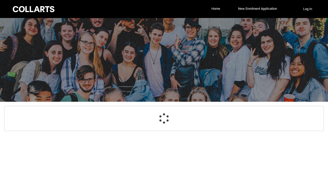
select select "GenderOptions.[DEMOGRAPHIC_DATA]"
select select "MailingCountry_Options.1101"
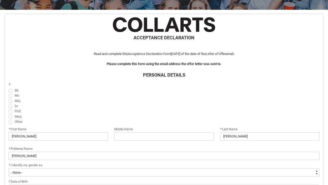
scroll to position [93, 0]
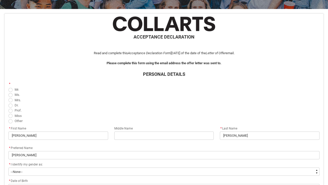
click at [10, 115] on span "REDU_Acceptance_Declaration flow" at bounding box center [10, 116] width 4 height 4
click at [8, 113] on input "Miss" at bounding box center [8, 113] width 0 height 0
radio input "true"
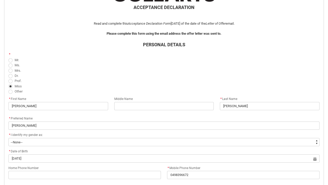
scroll to position [123, 0]
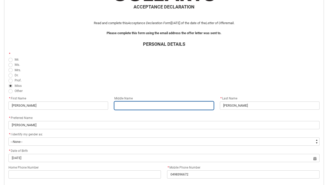
type lightning-primitive-input-simple "J"
type input "J"
type lightning-primitive-input-simple "[PERSON_NAME]"
type input "[PERSON_NAME]"
type lightning-primitive-input-simple "Jad"
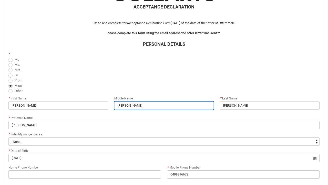
type input "Jad"
type lightning-primitive-input-simple "Jadd"
type input "Jadd"
type lightning-primitive-input-simple "Jadde"
type input "Jadde"
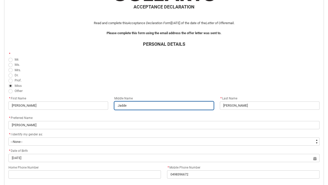
type lightning-primitive-input-simple "Jadd"
type input "Jadd"
type lightning-primitive-input-simple "Jad"
type input "Jad"
type lightning-primitive-input-simple "[PERSON_NAME]"
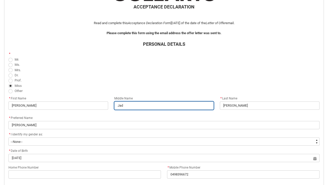
type input "[PERSON_NAME]"
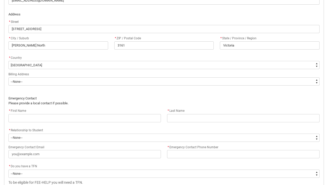
scroll to position [319, 0]
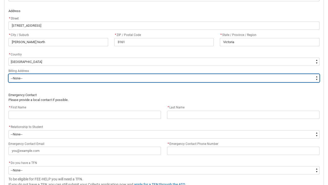
type lightning-select "BillingAddressOption_Same"
select select "BillingAddressOption_Same"
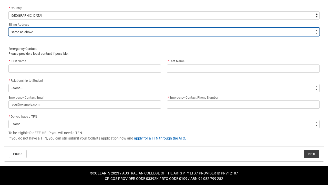
scroll to position [365, 0]
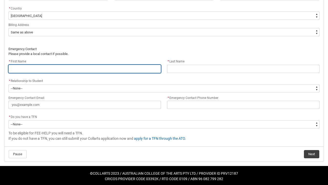
type lightning-primitive-input-simple "S"
type input "S"
type lightning-primitive-input-simple "Sc"
type input "Sc"
type lightning-primitive-input-simple "Sco"
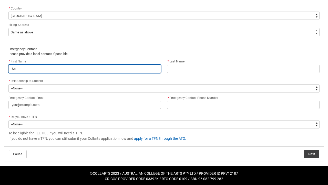
type input "Sco"
type lightning-primitive-input-simple "[PERSON_NAME]"
type input "[PERSON_NAME]"
type lightning-primitive-input-simple "[PERSON_NAME]"
type input "[PERSON_NAME]"
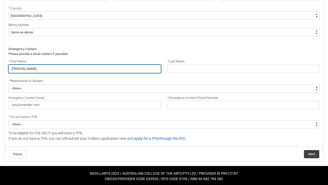
type lightning-primitive-input-simple "[PERSON_NAME]"
type input "[PERSON_NAME]"
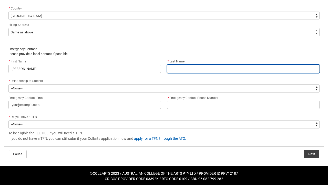
type lightning-primitive-input-simple "P"
type input "P"
type lightning-primitive-input-simple "Pe"
type input "Pe"
type lightning-primitive-input-simple "Pet"
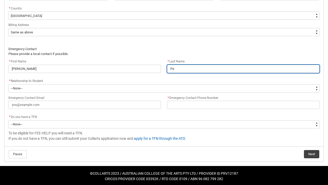
type input "Pet"
type lightning-primitive-input-simple "[PERSON_NAME]"
type input "[PERSON_NAME]"
type lightning-primitive-input-simple "[PERSON_NAME]"
type input "[PERSON_NAME]"
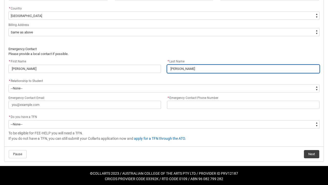
type lightning-primitive-input-simple "[PERSON_NAME]"
type input "[PERSON_NAME]"
type lightning-primitive-input-simple "[DEMOGRAPHIC_DATA]"
type input "[DEMOGRAPHIC_DATA]"
type lightning-primitive-input-simple "[PERSON_NAME]"
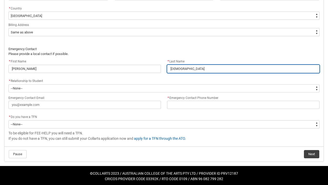
type input "[PERSON_NAME]"
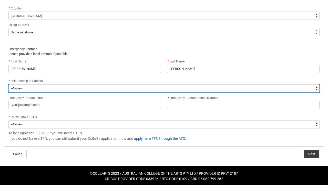
type lightning-select "EmergencyContact_RelationshipOptions.Father"
select select "EmergencyContact_RelationshipOptions.Father"
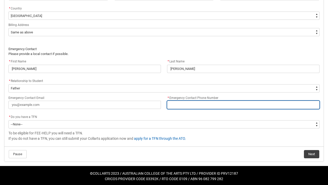
type lightning-primitive-input-simple "0"
type input "0"
type lightning-primitive-input-simple "04"
type input "04"
type lightning-primitive-input-simple "041"
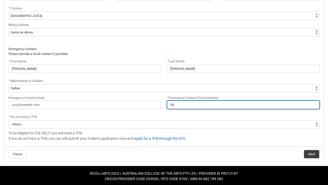
type input "041"
type lightning-primitive-input-simple "0419"
type input "0419"
type lightning-primitive-input-simple "04191"
type input "04191"
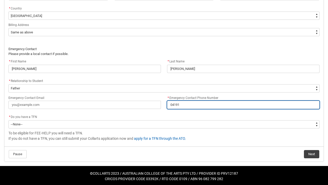
type lightning-primitive-input-simple "041919"
type input "041919"
type lightning-primitive-input-simple "0419197"
type input "0419197"
type lightning-primitive-input-simple "04191977"
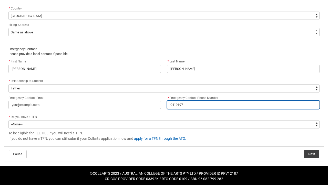
type input "04191977"
type lightning-primitive-input-simple "041919771"
type input "041919771"
type lightning-primitive-input-simple "0419197718"
type input "0419197718"
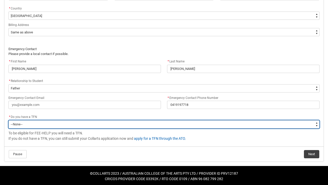
type lightning-select "Choice_Yes"
select select "Choice_Yes"
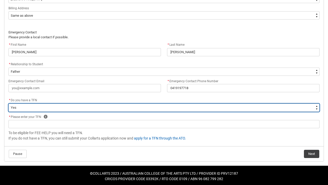
scroll to position [382, 0]
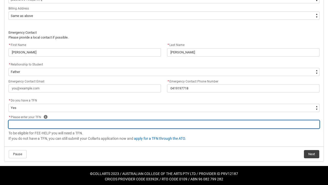
click at [52, 125] on input "REDU_Acceptance_Declaration flow" at bounding box center [164, 124] width 312 height 8
type lightning-primitive-input-simple "6"
type input "6"
type lightning-primitive-input-simple "63"
type input "63"
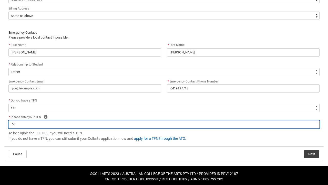
type lightning-primitive-input-simple "632"
type input "632"
type lightning-primitive-input-simple "6321"
type input "6321"
type lightning-primitive-input-simple "63215"
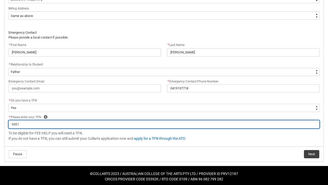
type input "63215"
type lightning-primitive-input-simple "632155"
type input "632155"
type lightning-primitive-input-simple "6321555"
type input "6321555"
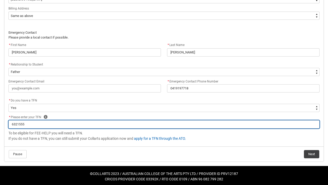
type lightning-primitive-input-simple "63215554"
type input "63215554"
type lightning-primitive-input-simple "632155548"
type input "632155548"
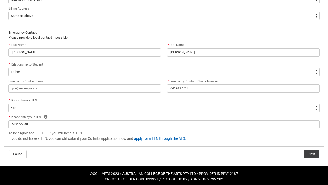
click at [305, 151] on button "Next" at bounding box center [311, 154] width 15 height 8
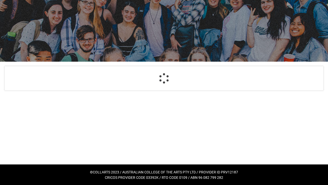
select select "Payment_Type_FEE_HELP"
select select "Study_Mode_FullTime"
select select "StudyMethod_Online"
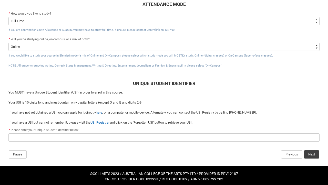
scroll to position [209, 0]
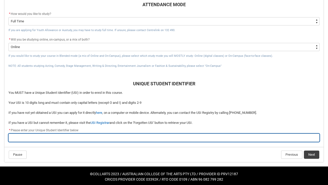
click at [93, 137] on input "REDU_Acceptance_Declaration flow" at bounding box center [164, 137] width 312 height 8
type lightning-primitive-input-simple "v"
type input "v"
paste input "BCG3798UMB"
type lightning-primitive-input-simple "BCG3798UMB"
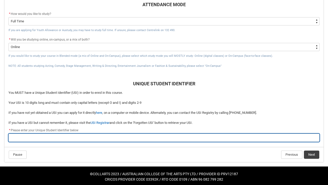
type input "BCG3798UMB"
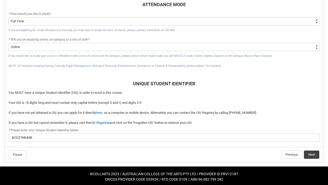
click at [311, 152] on button "Next" at bounding box center [311, 154] width 15 height 8
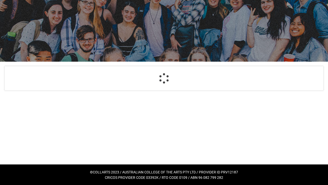
select select "CitizenshipStatus_Options.1"
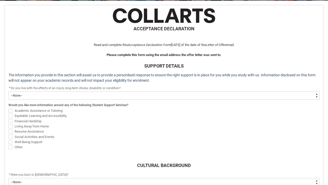
scroll to position [101, 0]
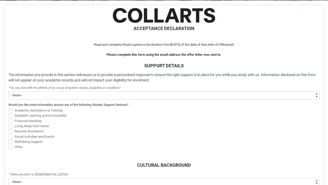
type lightning-select "Choice_No"
select select "Choice_No"
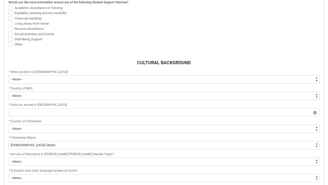
scroll to position [210, 0]
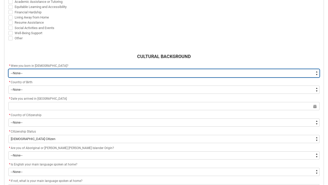
type lightning-select "Country_of_Birth_L1.1100"
select select "Country_of_Birth_L1.1100"
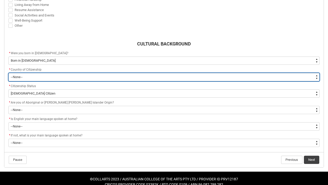
scroll to position [224, 0]
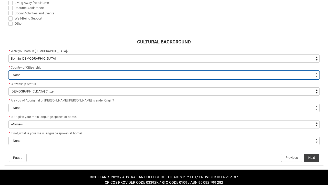
type lightning-select "Citizenship_Options.[DEMOGRAPHIC_DATA]"
select select "Citizenship_Options.[DEMOGRAPHIC_DATA]"
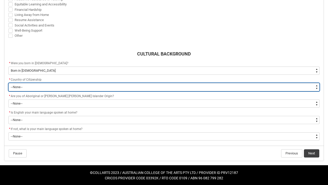
scroll to position [212, 0]
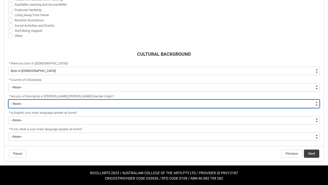
type lightning-select "aboriginalTorresStraitIslander_Options.2"
select select "aboriginalTorresStraitIslander_Options.2"
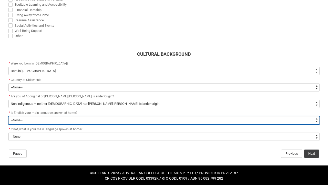
type lightning-select "ContactLanguageSpokenAtHome.0001"
select select "ContactLanguageSpokenAtHome.0001"
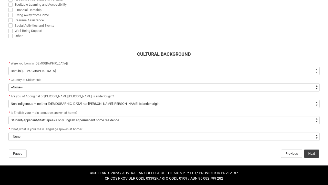
click at [316, 153] on button "Next" at bounding box center [311, 153] width 15 height 8
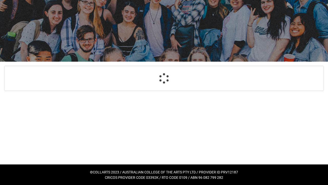
scroll to position [217, 0]
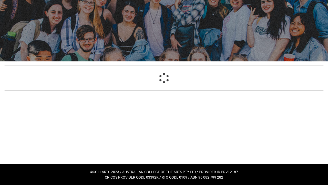
select select "Choice_No"
select select "Country_of_Birth_L1.1100"
select select "Citizenship_Options.[DEMOGRAPHIC_DATA]"
select select "aboriginalTorresStraitIslander_Options.2"
select select "ContactLanguageSpokenAtHome.0001"
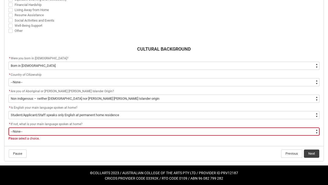
type lightning-select "L3PicklistChoice.1201"
select select "L3PicklistChoice.1201"
click at [313, 152] on button "Next" at bounding box center [311, 153] width 15 height 8
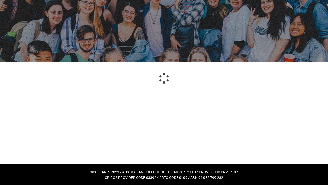
select select "HeardCollarts_[DOMAIN_NAME] Search (Google)"
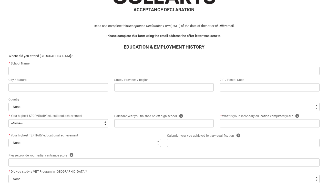
scroll to position [121, 0]
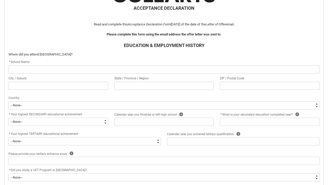
type lightning-primitive-input-simple "N"
type input "N"
type lightning-primitive-input-simple "Ne"
type input "Ne"
type lightning-primitive-input-simple "New"
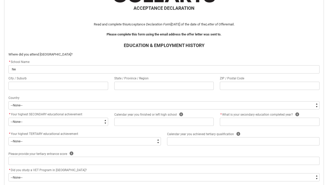
type input "New"
type lightning-primitive-input-simple "Newh"
type input "Newh"
type lightning-primitive-input-simple "Newha"
type input "Newha"
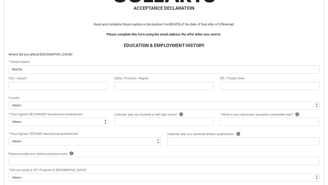
type lightning-primitive-input-simple "Newhav"
type input "Newhav"
type lightning-primitive-input-simple "Newhave"
type input "Newhave"
type lightning-primitive-input-simple "[GEOGRAPHIC_DATA]"
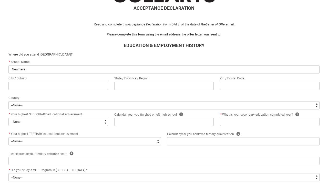
type input "[GEOGRAPHIC_DATA]"
type lightning-primitive-input-simple "[GEOGRAPHIC_DATA]"
type input "[GEOGRAPHIC_DATA]"
type lightning-primitive-input-simple "Newhaven C"
type input "Newhaven C"
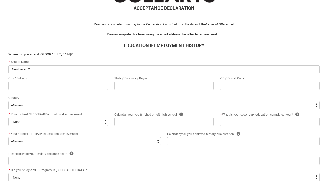
type lightning-primitive-input-simple "Newhaven Co"
type input "Newhaven Co"
type lightning-primitive-input-simple "[GEOGRAPHIC_DATA]"
type input "[GEOGRAPHIC_DATA]"
type lightning-primitive-input-simple "Newhaven Coll"
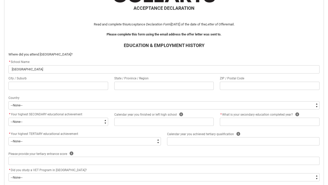
type input "Newhaven Coll"
type lightning-primitive-input-simple "Newhaven Colle"
type input "Newhaven Colle"
type lightning-primitive-input-simple "Newhaven Colleg"
type input "Newhaven Colleg"
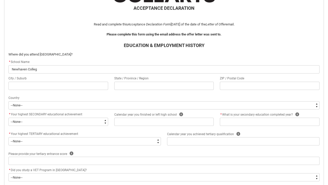
type lightning-primitive-input-simple "[GEOGRAPHIC_DATA]"
type input "[GEOGRAPHIC_DATA]"
type lightning-primitive-input-simple "N"
type input "N"
type lightning-primitive-input-simple "Ne"
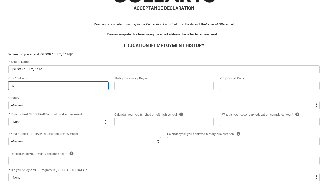
type input "Ne"
type lightning-primitive-input-simple "New"
type input "New"
type lightning-primitive-input-simple "Newh"
type input "Newh"
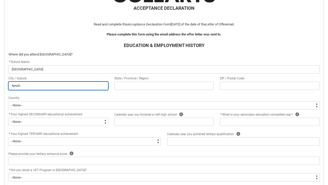
type lightning-primitive-input-simple "Newha"
type input "Newha"
type lightning-primitive-input-simple "Newhac"
type input "Newhac"
type lightning-primitive-input-simple "Newhace"
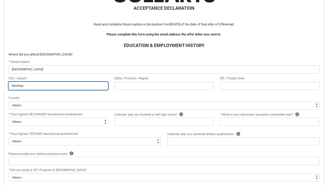
type input "Newhace"
type lightning-primitive-input-simple "Newhacen"
type input "Newhacen"
type lightning-primitive-input-simple "Newhace"
type input "Newhace"
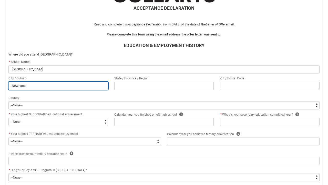
type lightning-primitive-input-simple "Newhac"
type input "Newhac"
type lightning-primitive-input-simple "Newha"
type input "Newha"
type lightning-primitive-input-simple "Newhav"
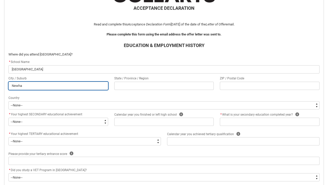
type input "Newhav"
type lightning-primitive-input-simple "Newhave"
type input "Newhave"
type lightning-primitive-input-simple "[GEOGRAPHIC_DATA]"
type input "[GEOGRAPHIC_DATA]"
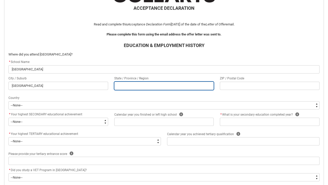
type lightning-primitive-input-simple "v"
type input "v"
type lightning-primitive-input-simple "vO"
type input "vO"
type lightning-primitive-input-simple "vOC"
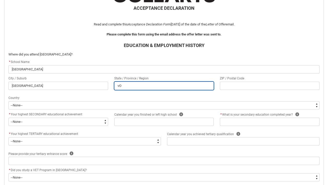
type input "vOC"
type lightning-primitive-input-simple "vO"
type input "vO"
type lightning-primitive-input-simple "v"
type input "v"
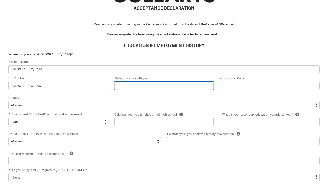
type lightning-primitive-input-simple "V"
type input "V"
type lightning-primitive-input-simple "Vi"
type input "Vi"
type lightning-primitive-input-simple "Vic"
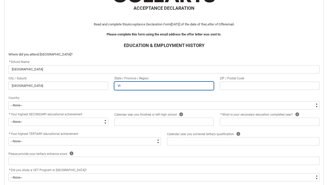
type input "Vic"
type lightning-primitive-input-simple "Vict"
type input "Vict"
type lightning-primitive-input-simple "Victoria"
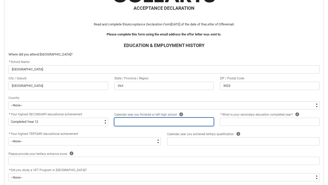
click at [138, 122] on input "REDU_Acceptance_Declaration flow" at bounding box center [164, 122] width 100 height 8
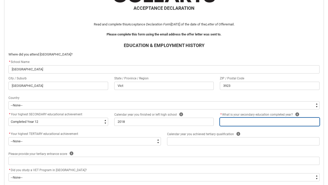
click at [252, 123] on input "REDU_Acceptance_Declaration flow" at bounding box center [270, 122] width 100 height 8
click at [296, 114] on icon "REDU_Acceptance_Declaration flow" at bounding box center [298, 114] width 4 height 4
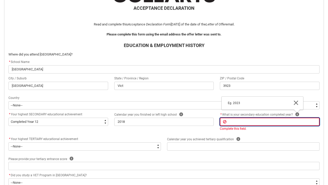
click at [267, 121] on input "REDU_Acceptance_Declaration flow" at bounding box center [270, 122] width 100 height 8
click at [209, 132] on div "ACCEPTANCE DECLARATION Read and complete this Acceptance Declaration Form [DATE…" at bounding box center [164, 146] width 318 height 316
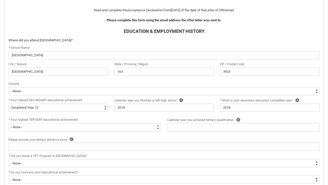
scroll to position [144, 0]
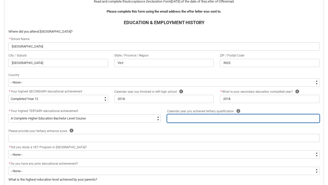
click at [196, 120] on input "REDU_Acceptance_Declaration flow" at bounding box center [243, 118] width 153 height 8
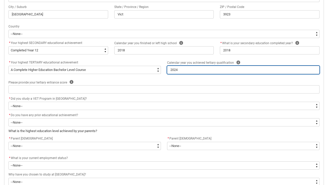
scroll to position [197, 0]
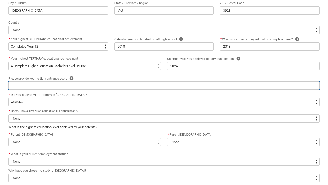
click at [61, 86] on input "REDU_Acceptance_Declaration flow" at bounding box center [164, 85] width 312 height 8
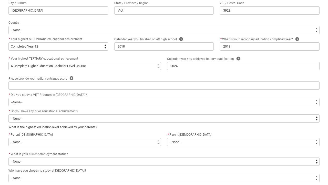
click at [70, 78] on icon "REDU_Acceptance_Declaration flow" at bounding box center [72, 78] width 4 height 4
click at [104, 89] on icon "REDU_Acceptance_Declaration flow" at bounding box center [105, 89] width 6 height 6
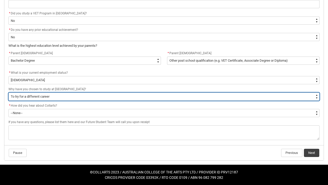
scroll to position [277, 0]
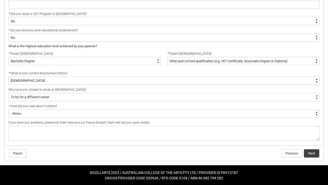
click at [314, 153] on button "Next" at bounding box center [311, 153] width 15 height 8
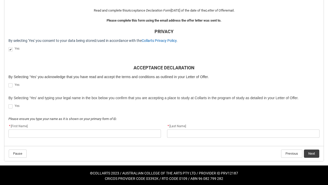
scroll to position [135, 0]
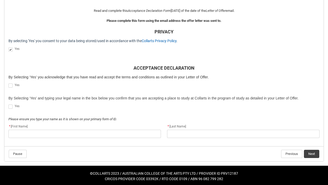
click at [10, 85] on span "REDU_Acceptance_Declaration flow" at bounding box center [10, 85] width 4 height 4
click at [8, 83] on input "REDU_Acceptance_Declaration flow" at bounding box center [8, 83] width 0 height 0
click at [10, 105] on span "REDU_Acceptance_Declaration flow" at bounding box center [10, 106] width 4 height 4
click at [8, 104] on input "REDU_Acceptance_Declaration flow" at bounding box center [8, 104] width 0 height 0
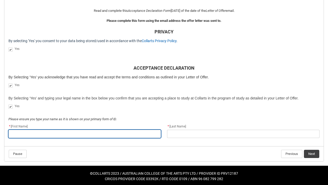
click at [26, 133] on input "REDU_Acceptance_Declaration flow" at bounding box center [84, 134] width 153 height 8
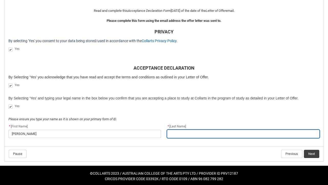
click at [177, 132] on input "REDU_Acceptance_Declaration flow" at bounding box center [243, 134] width 153 height 8
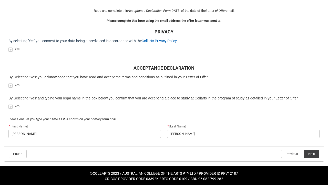
click at [315, 153] on button "Next" at bounding box center [311, 154] width 15 height 8
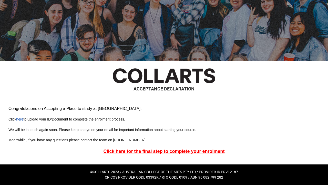
scroll to position [40, 0]
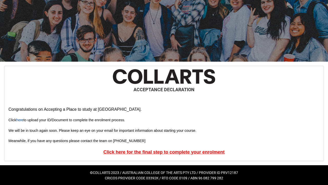
click at [165, 152] on u "Click here for the final step to complete your enrolment" at bounding box center [163, 151] width 121 height 5
click at [137, 151] on u "Click here for the final step to complete your enrolment" at bounding box center [163, 151] width 121 height 5
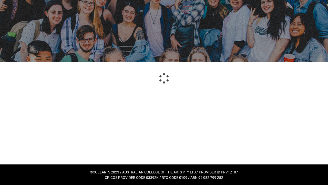
select select "GenderOptions.[DEMOGRAPHIC_DATA]"
select select "MailingCountry_Options.1101"
select select "EmergencyContact_RelationshipOptions.Father"
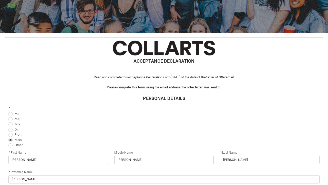
scroll to position [28, 0]
